Goal: Information Seeking & Learning: Find specific fact

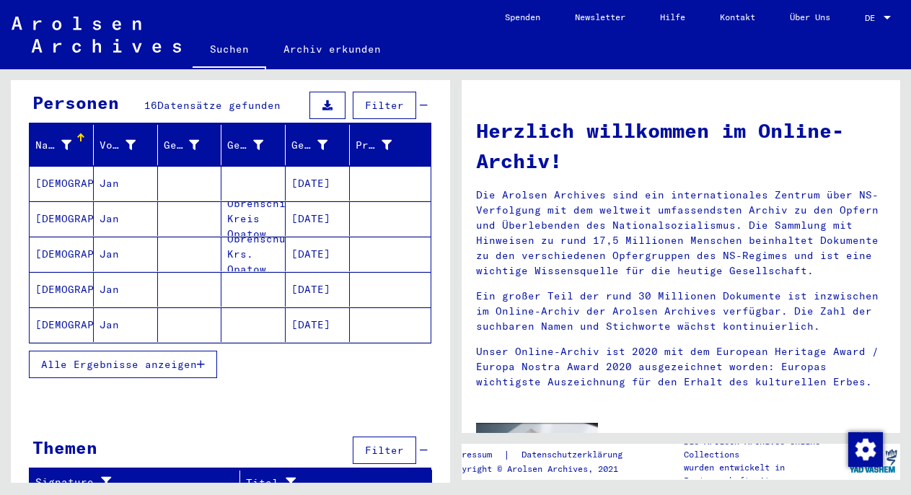
scroll to position [141, 0]
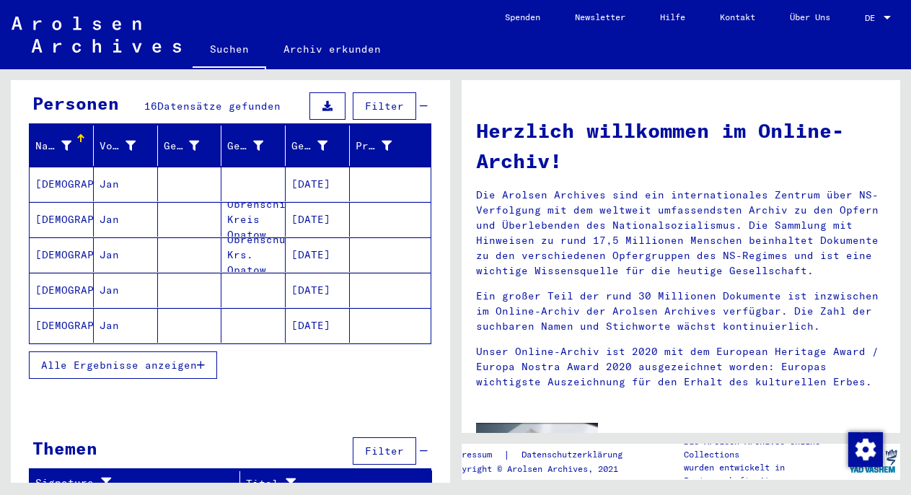
click at [286, 169] on mat-cell "[DATE]" at bounding box center [318, 184] width 64 height 35
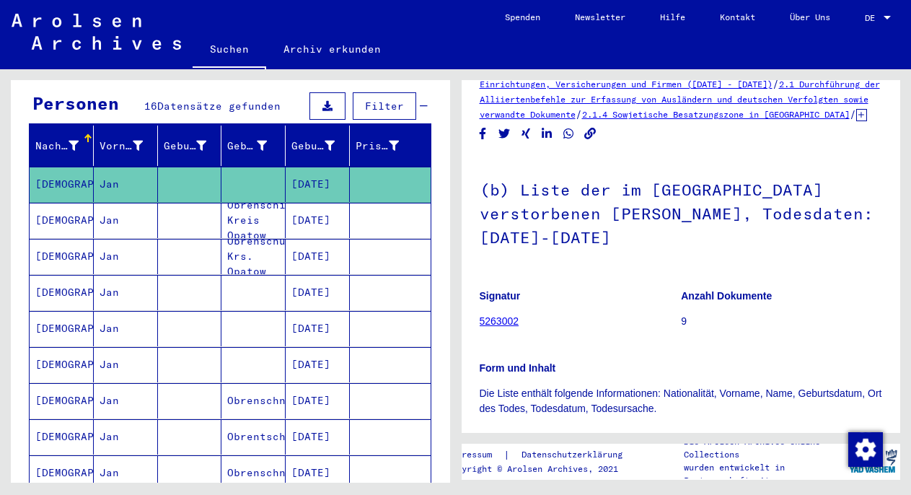
scroll to position [39, 0]
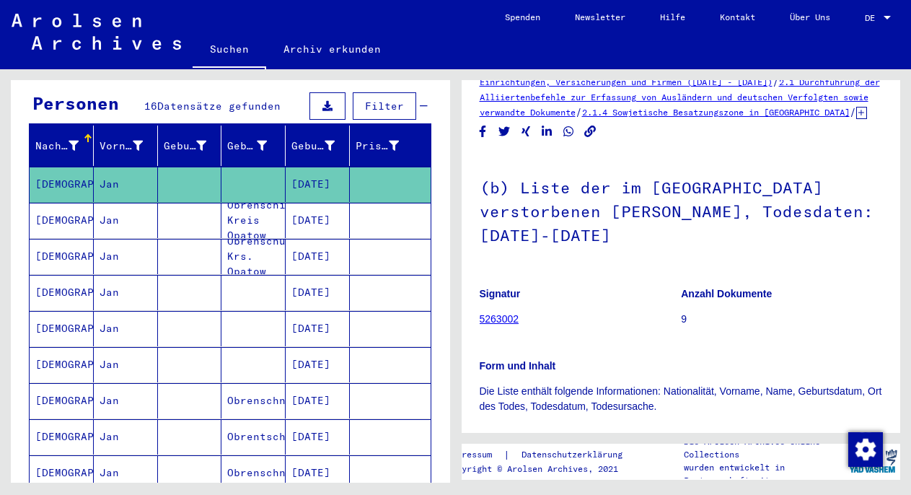
click at [225, 211] on mat-cell "Obrenschin Kreis Opatow" at bounding box center [253, 220] width 64 height 35
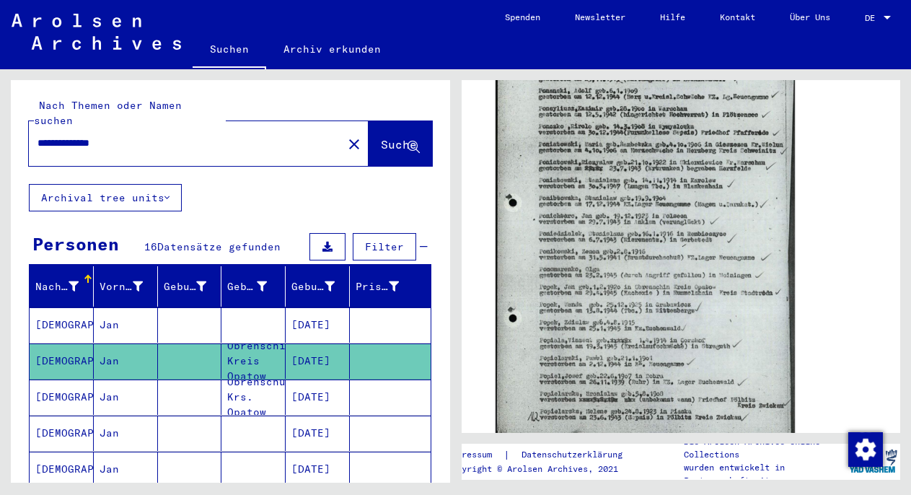
scroll to position [556, 0]
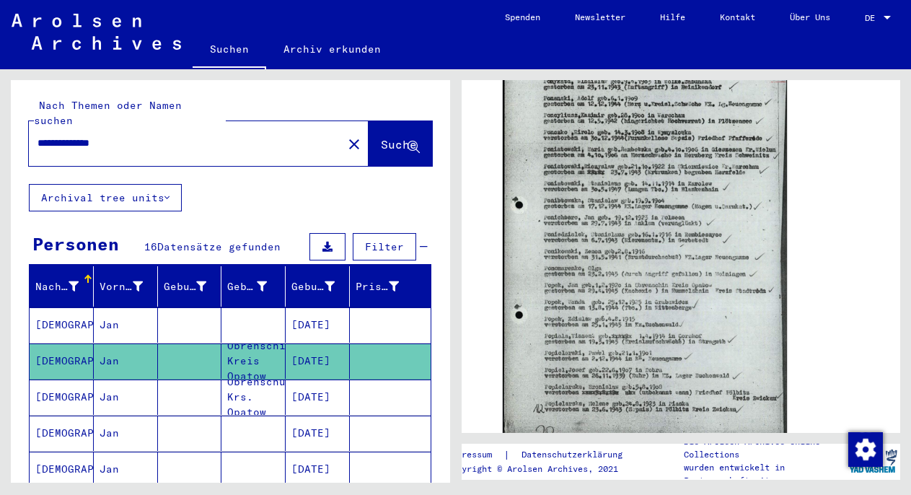
click at [286, 387] on mat-cell "[DATE]" at bounding box center [318, 396] width 64 height 35
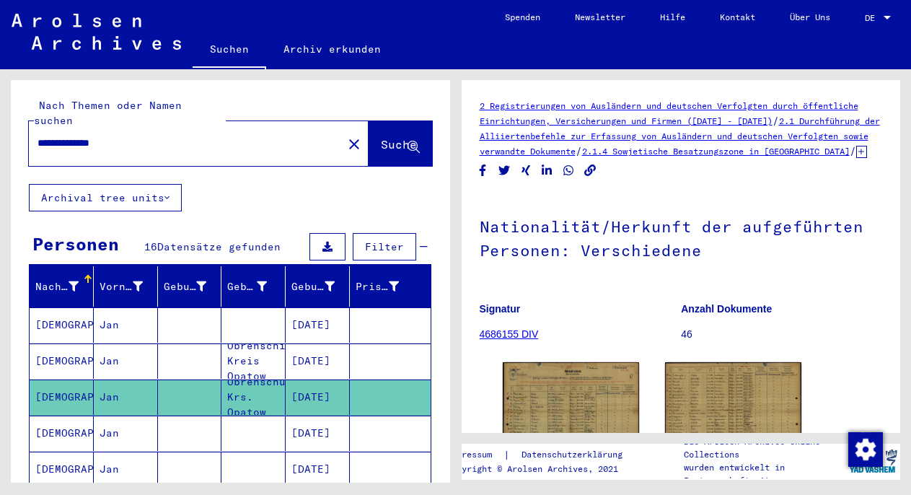
click at [237, 307] on mat-cell at bounding box center [253, 324] width 64 height 35
